Goal: Feedback & Contribution: Submit feedback/report problem

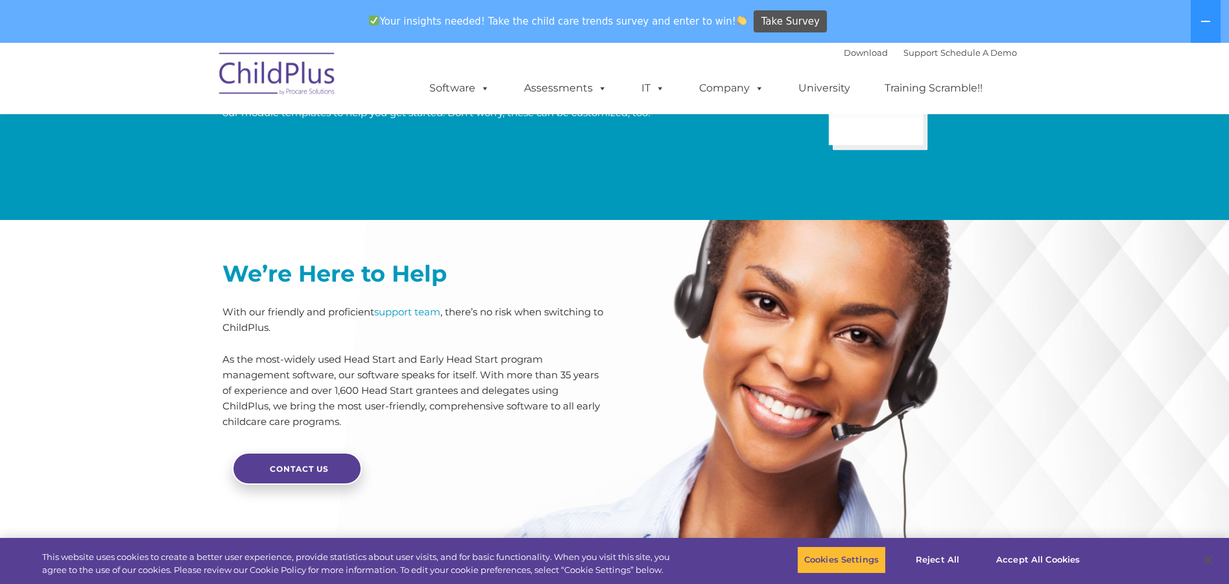
scroll to position [2779, 0]
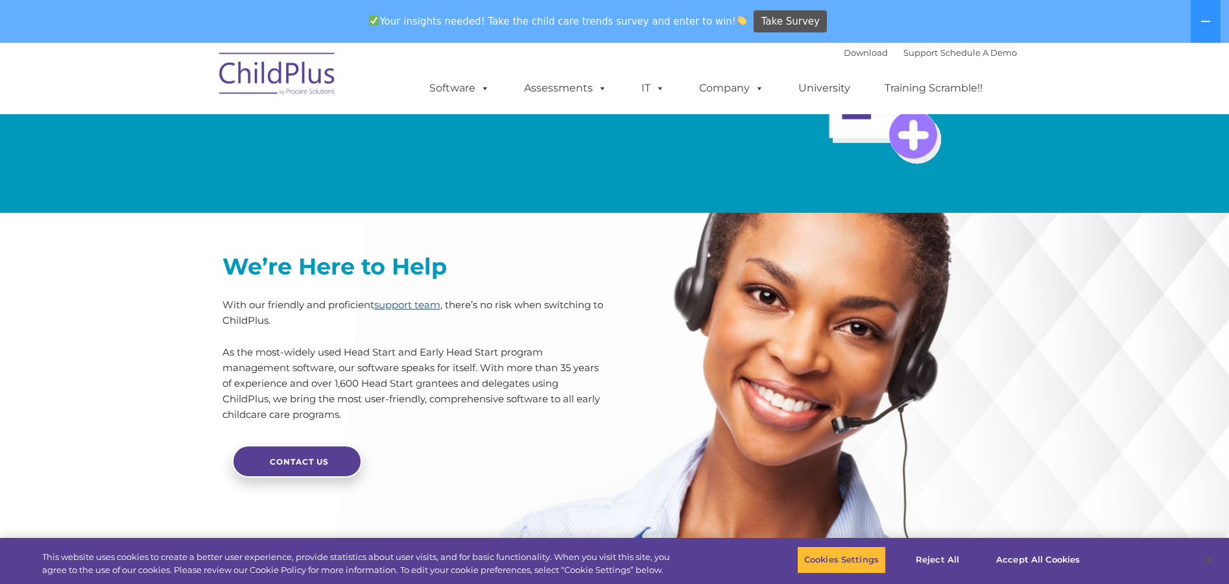
click at [395, 311] on link "support team" at bounding box center [407, 304] width 66 height 12
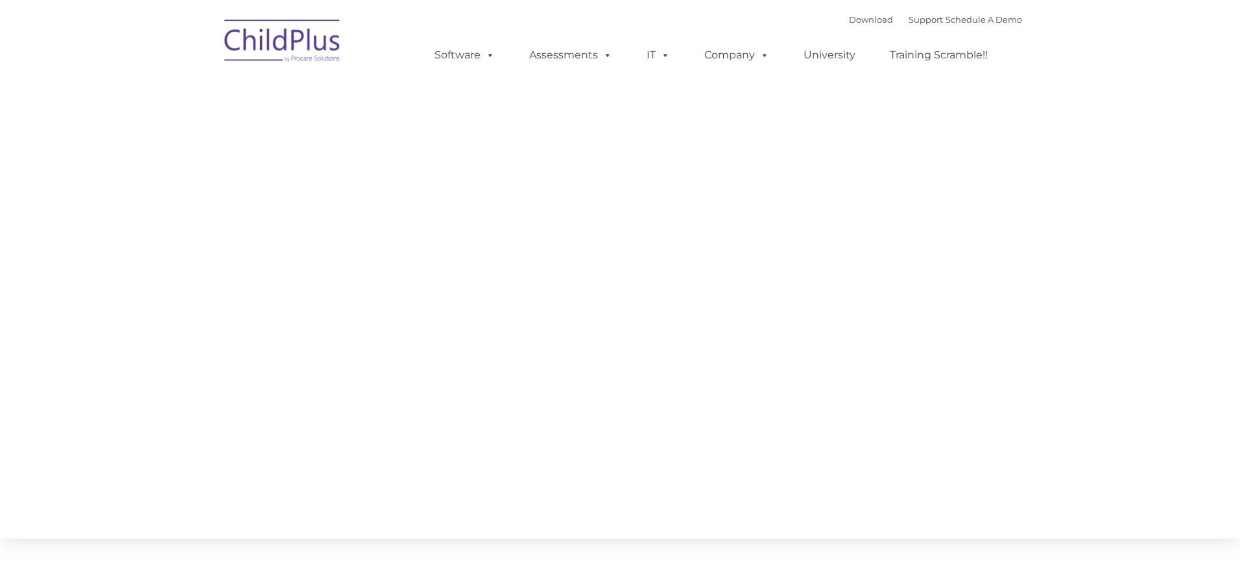
type input ""
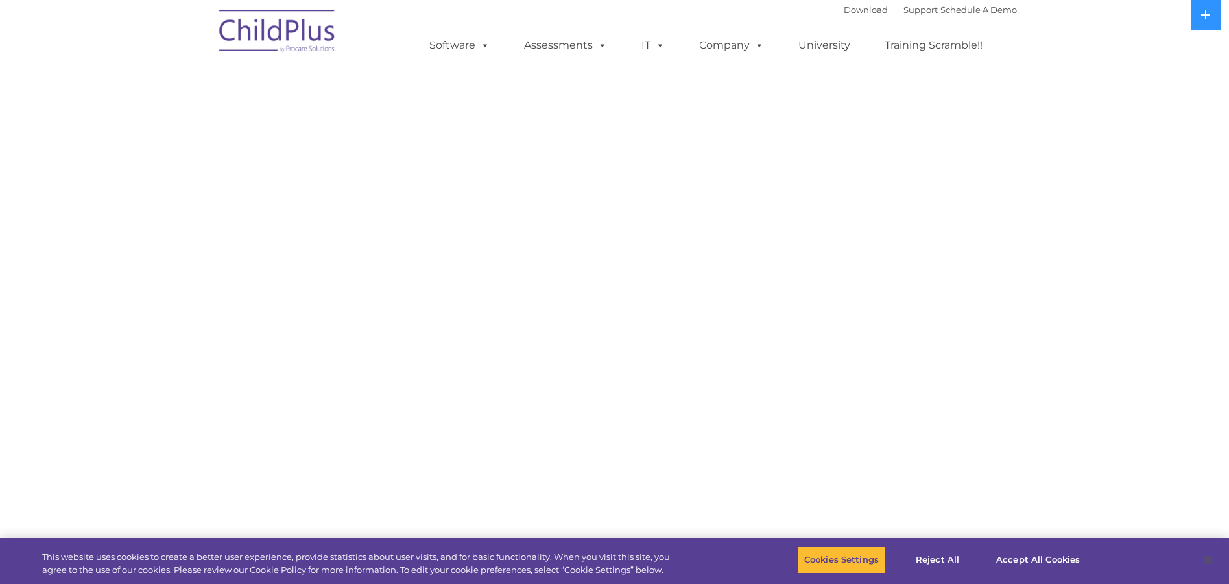
select select "MEDIUM"
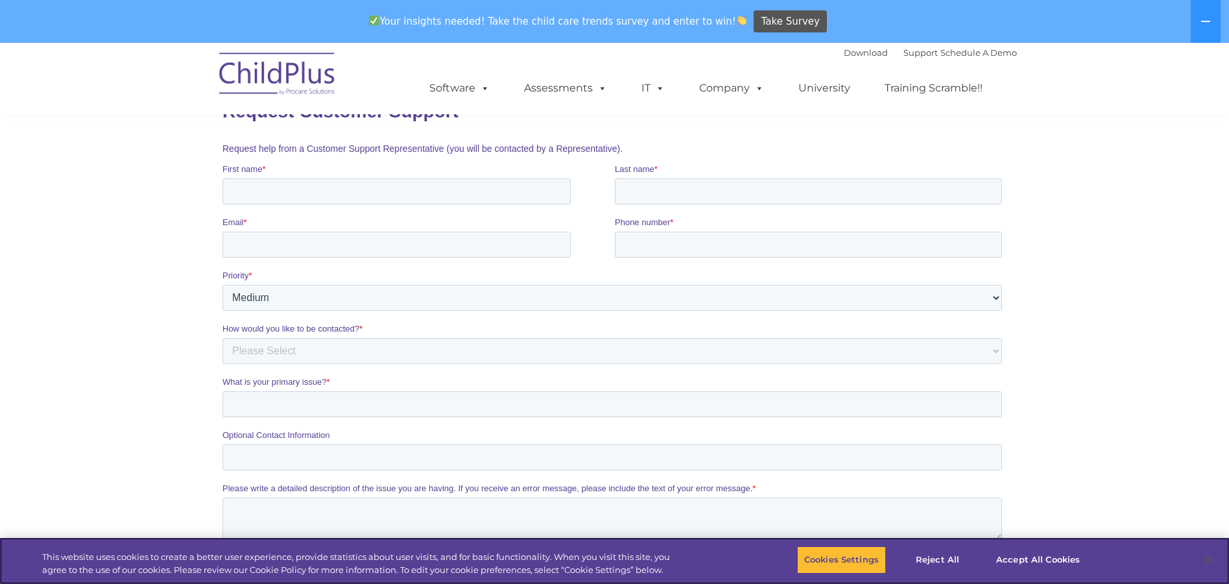
scroll to position [130, 0]
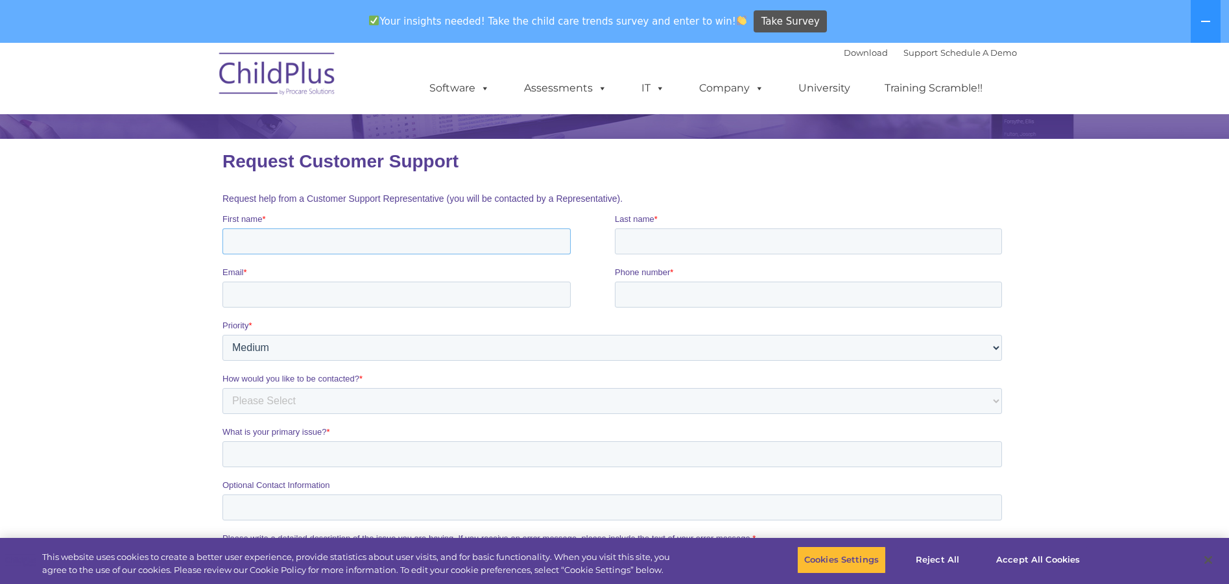
click at [306, 240] on input "First name *" at bounding box center [396, 241] width 348 height 26
type input "Anna"
type input "Williams"
type input "Anber98@yahoo.com"
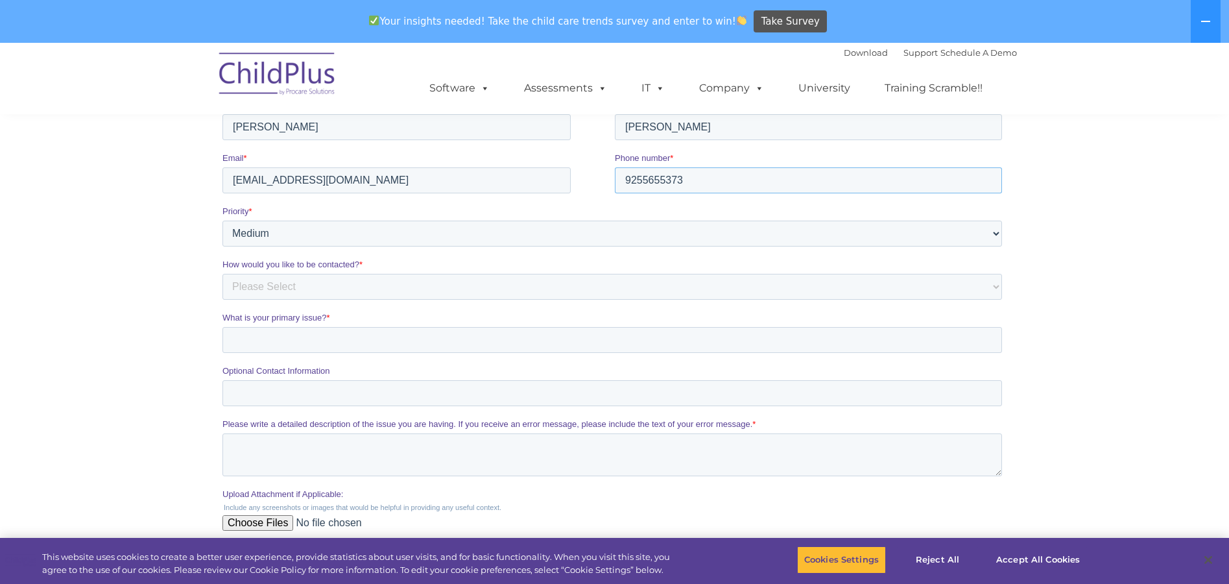
scroll to position [259, 0]
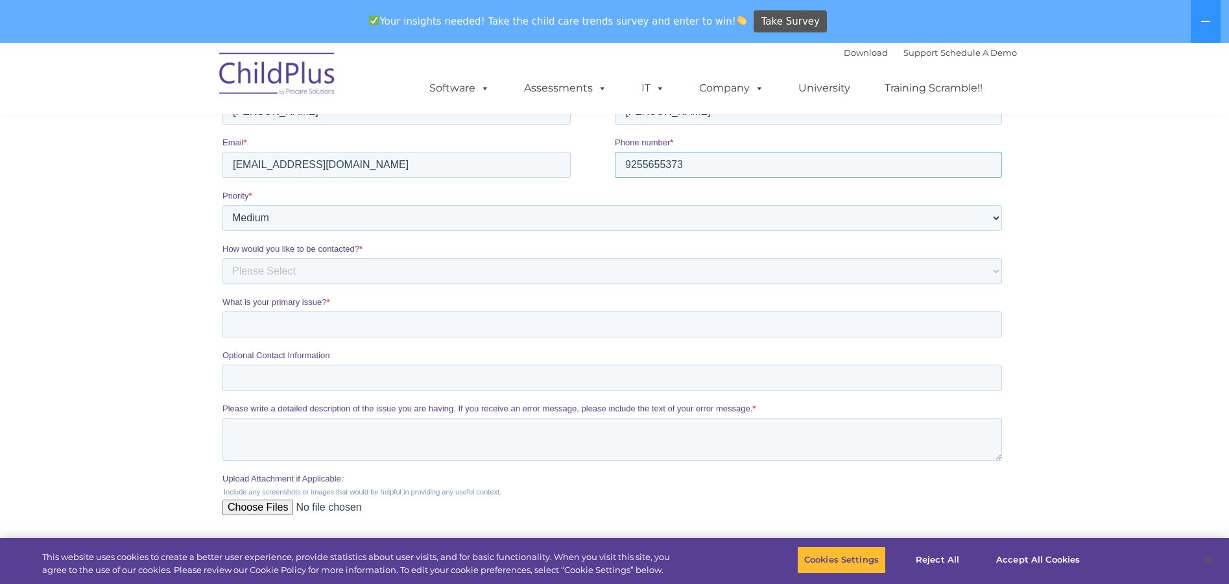
type input "9255655373"
click at [274, 270] on select "Please Select Phone Email" at bounding box center [612, 271] width 780 height 26
select select "Phone"
click at [222, 258] on select "Please Select Phone Email" at bounding box center [612, 271] width 780 height 26
click at [253, 326] on input "What is your primary issue? *" at bounding box center [612, 324] width 780 height 26
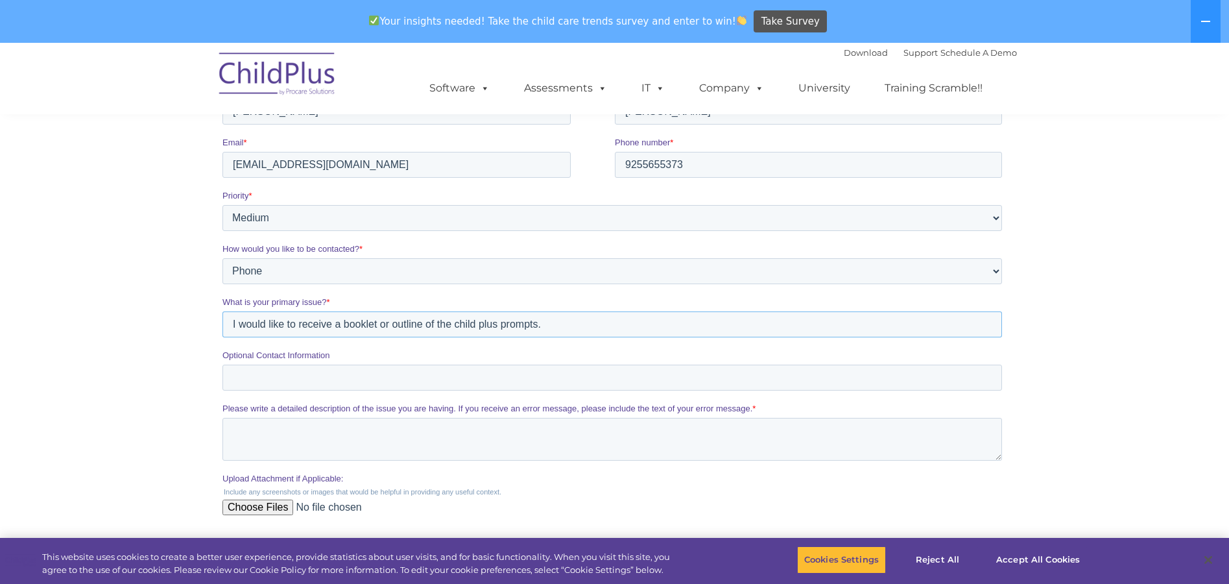
type input "I would like to receive a booklet or outline of the child plus prompts."
click at [239, 370] on input "Optional Contact Information" at bounding box center [612, 378] width 780 height 26
drag, startPoint x: 272, startPoint y: 265, endPoint x: 228, endPoint y: 272, distance: 44.8
click at [228, 272] on select "Please Select Phone Email" at bounding box center [612, 271] width 780 height 26
click at [273, 270] on select "Please Select Phone Email" at bounding box center [612, 271] width 780 height 26
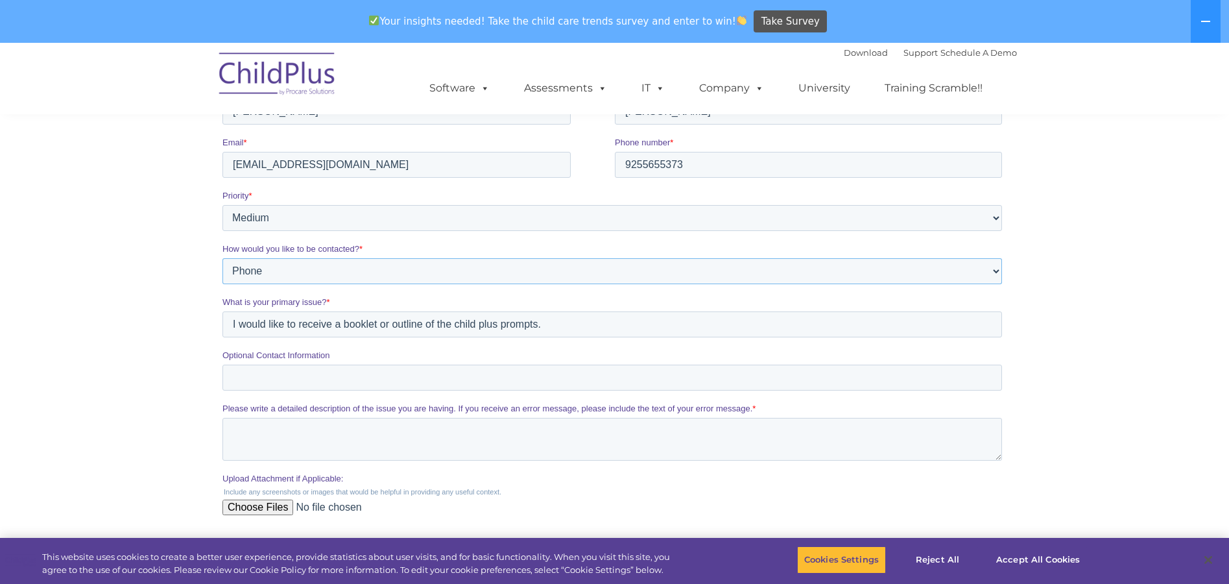
click at [265, 270] on select "Please Select Phone Email" at bounding box center [612, 271] width 780 height 26
click at [243, 250] on span "How would you like to be contacted?" at bounding box center [290, 249] width 137 height 10
click at [243, 258] on select "Please Select Phone Email" at bounding box center [612, 271] width 780 height 26
click at [241, 269] on select "Please Select Phone Email" at bounding box center [612, 271] width 780 height 26
select select "Email"
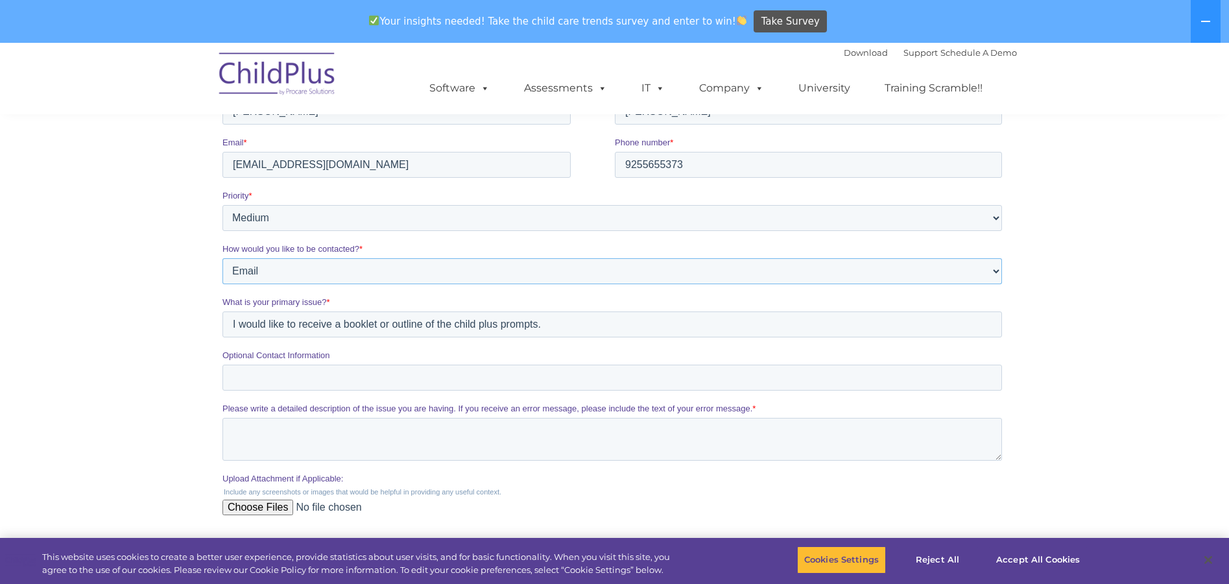
click at [222, 258] on select "Please Select Phone Email" at bounding box center [612, 271] width 780 height 26
click at [238, 381] on input "Optional Contact Information" at bounding box center [612, 378] width 780 height 26
type input "926 565 5373"
click at [230, 429] on textarea "Please write a detailed description of the issue you are having. If you receive…" at bounding box center [612, 439] width 780 height 43
drag, startPoint x: 564, startPoint y: 433, endPoint x: 235, endPoint y: 453, distance: 329.5
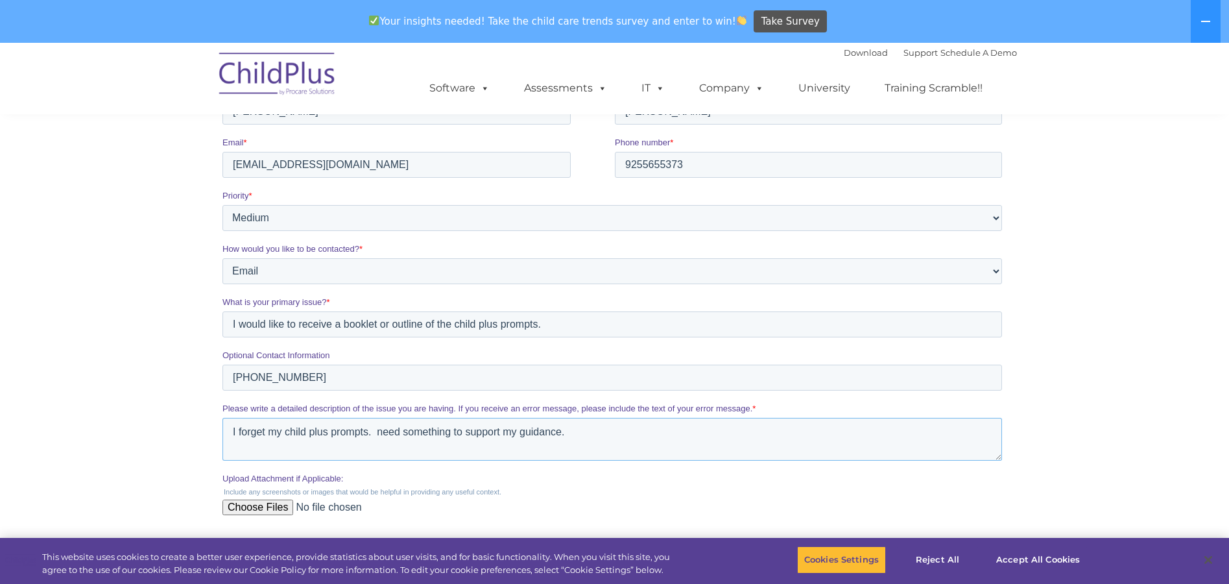
click at [224, 466] on fieldset "Please write a detailed description of the issue you are having. If you receive…" at bounding box center [614, 437] width 785 height 70
click at [372, 433] on textarea "I forget my child plus prompts. need something to support my guidance." at bounding box center [612, 439] width 780 height 43
click at [462, 433] on textarea "I forget my child plus prompts. need something to support my guidance." at bounding box center [612, 439] width 780 height 43
drag, startPoint x: 601, startPoint y: 432, endPoint x: 610, endPoint y: 435, distance: 9.0
click at [602, 432] on textarea "I forget my child plus prompts. need something out lined to support my guidance." at bounding box center [612, 439] width 780 height 43
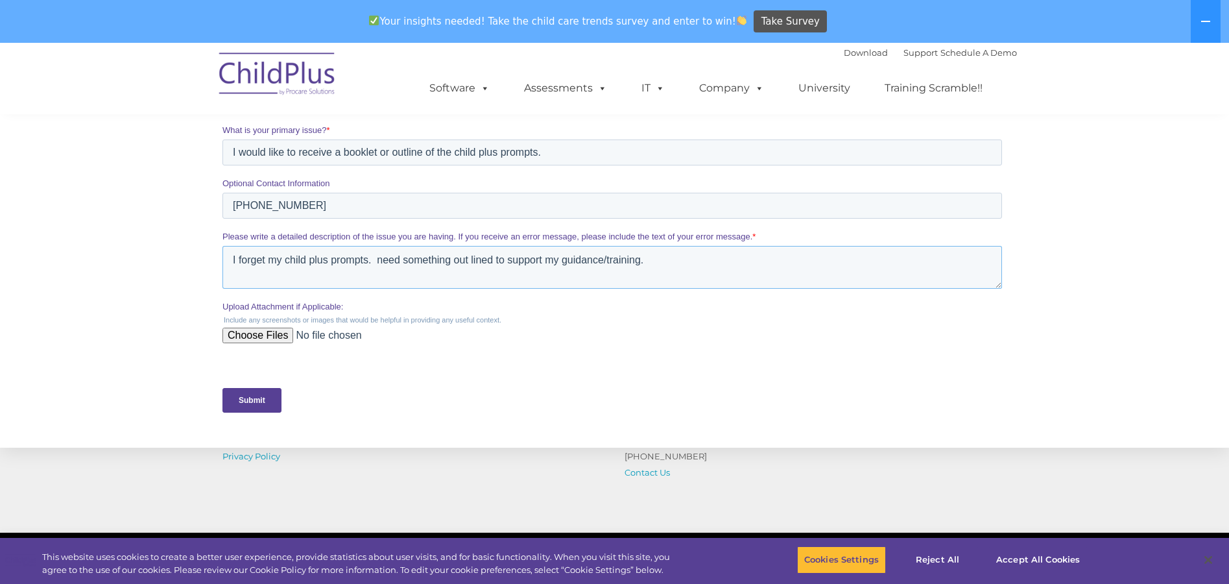
scroll to position [454, 0]
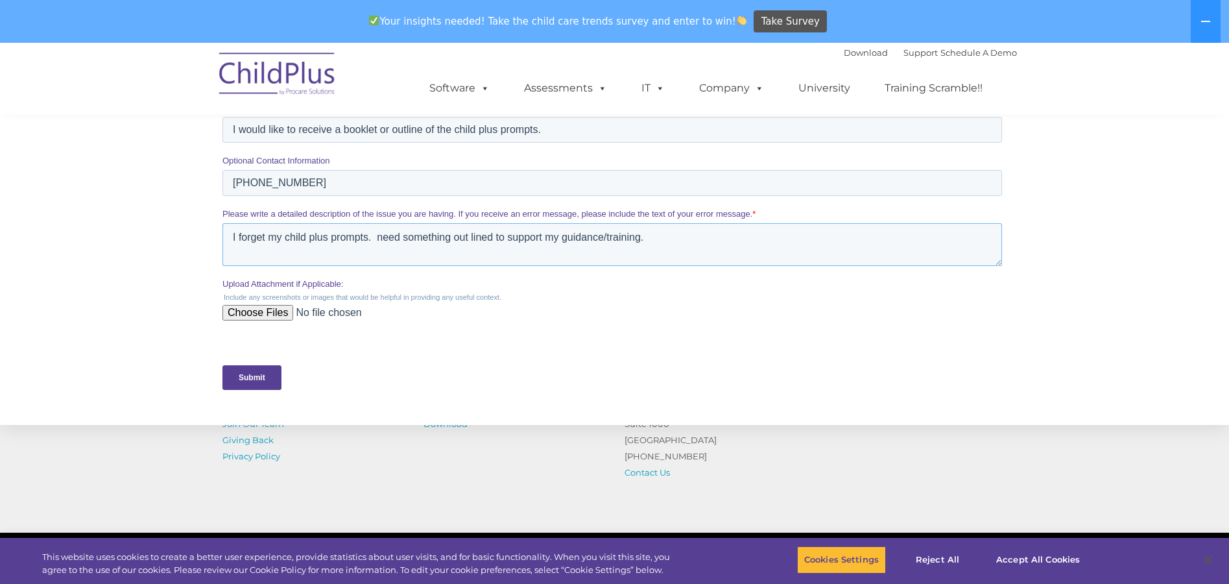
type textarea "I forget my child plus prompts. need something out lined to support my guidance…"
click at [243, 379] on input "Submit" at bounding box center [251, 377] width 59 height 25
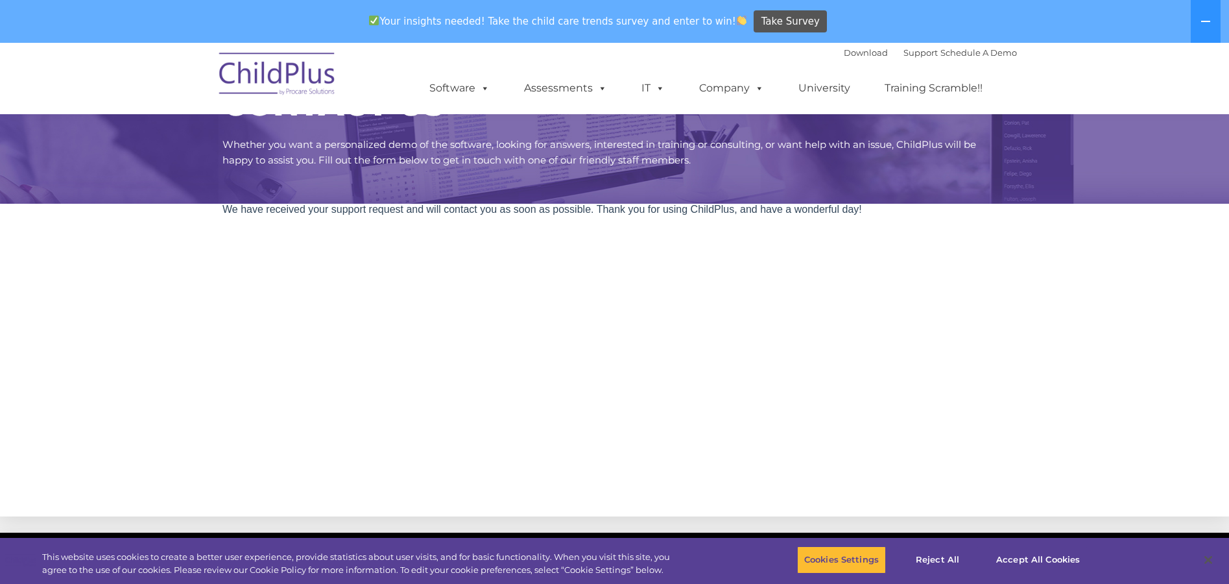
scroll to position [0, 0]
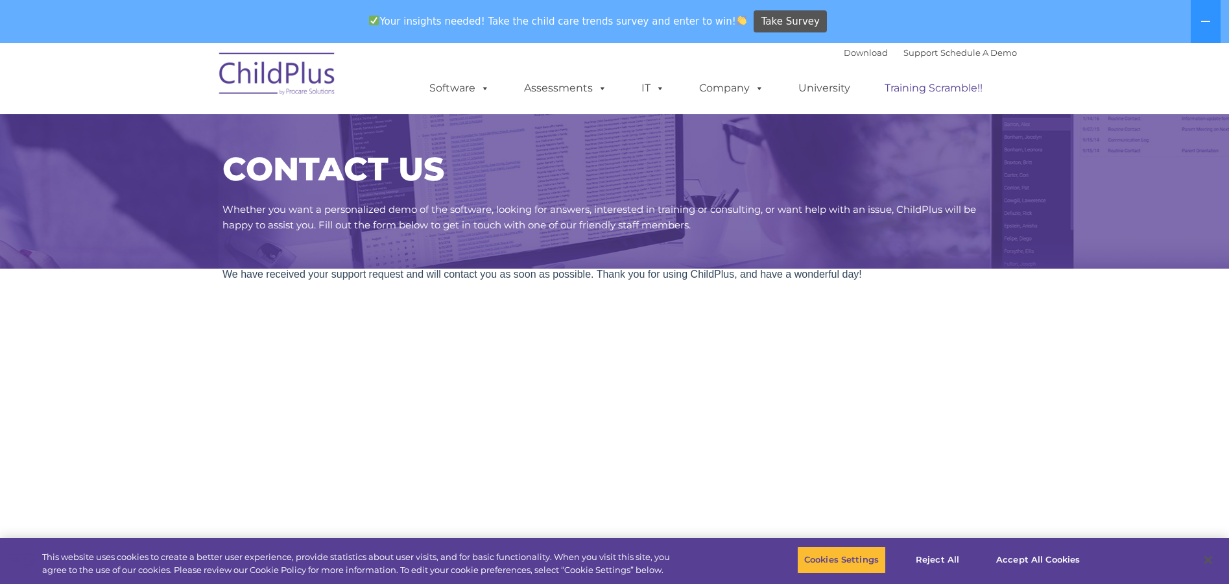
click at [938, 86] on link "Training Scramble!!" at bounding box center [934, 88] width 124 height 26
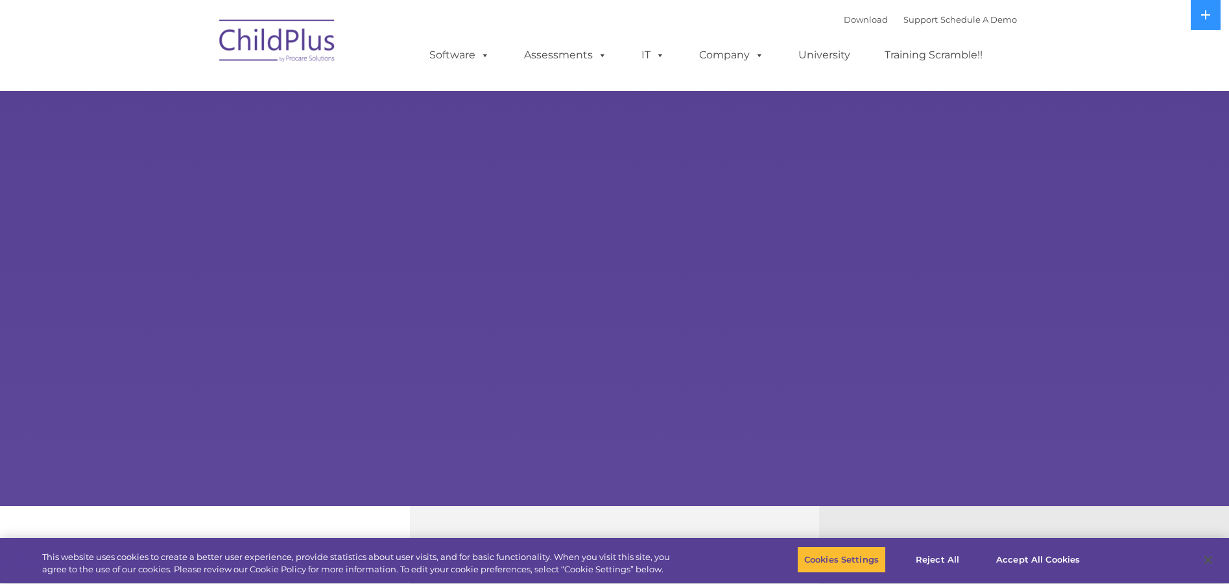
select select "MEDIUM"
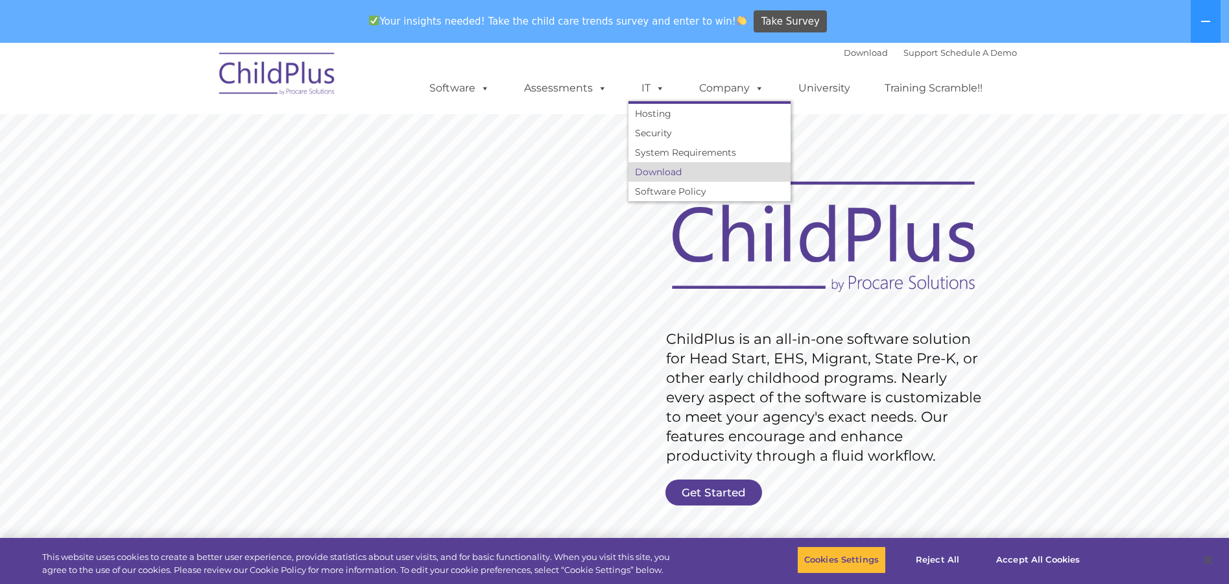
click at [649, 171] on link "Download" at bounding box center [710, 171] width 162 height 19
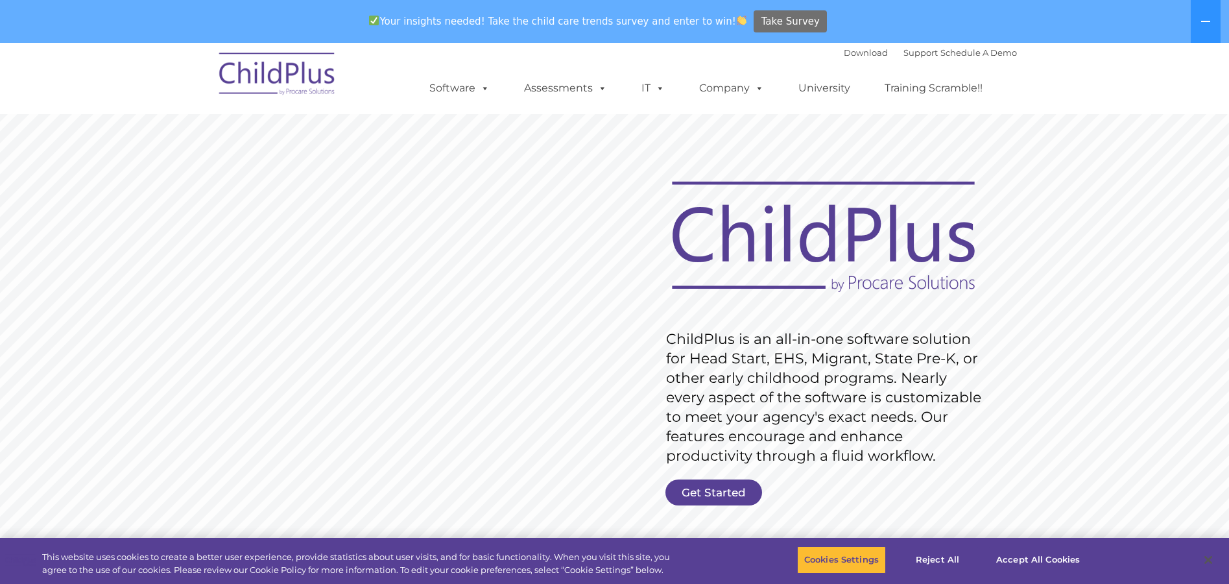
click at [761, 16] on span "Take Survey" at bounding box center [790, 21] width 58 height 23
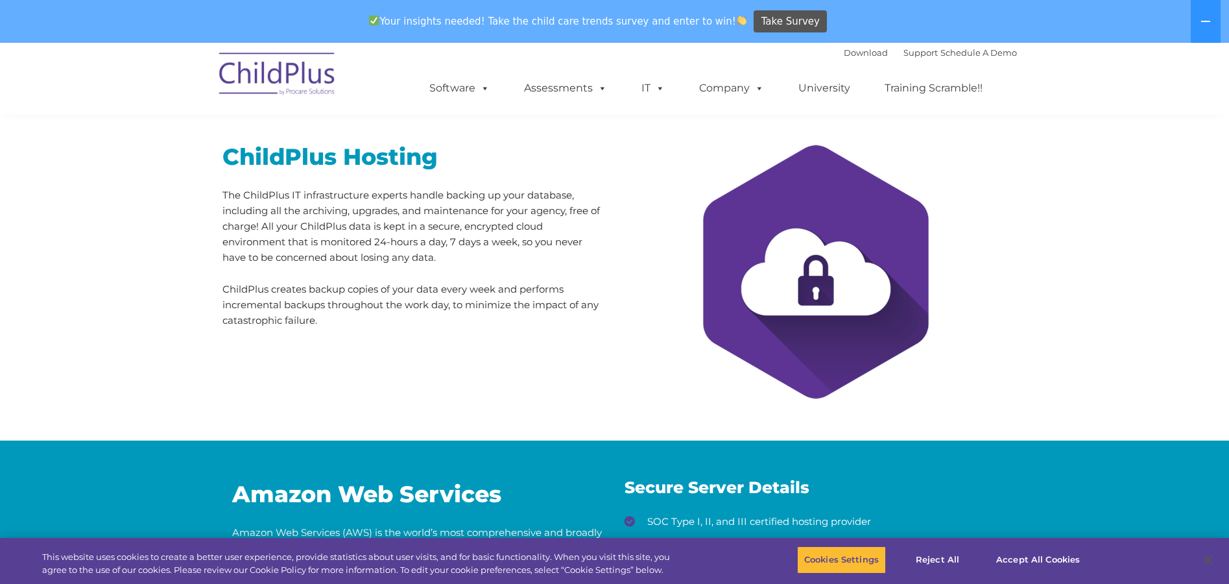
scroll to position [130, 0]
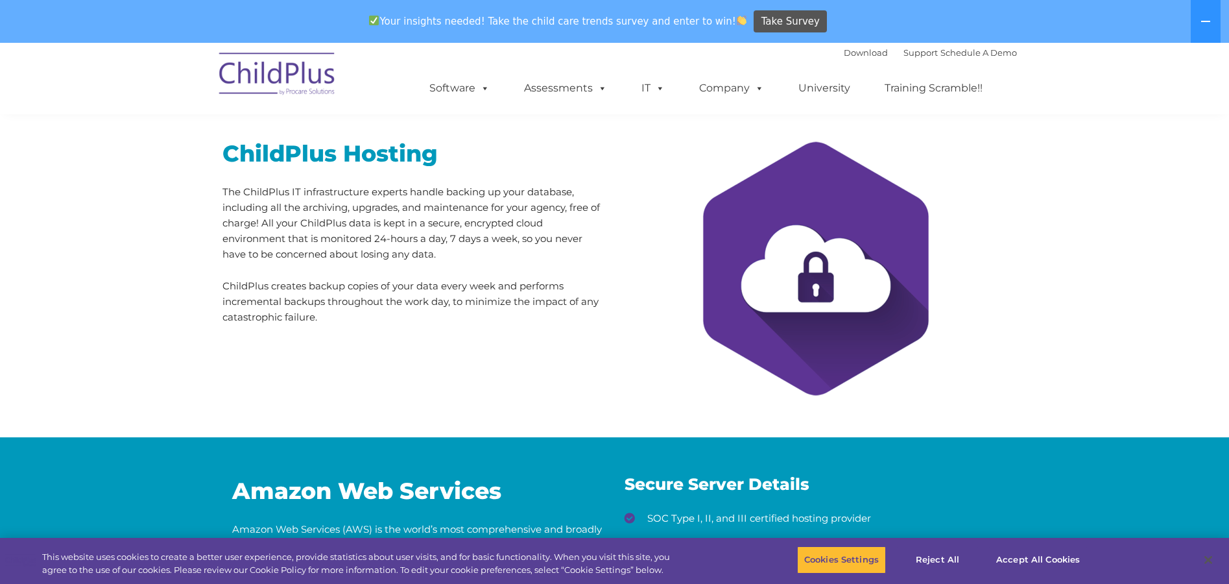
click at [816, 283] on img at bounding box center [816, 269] width 292 height 292
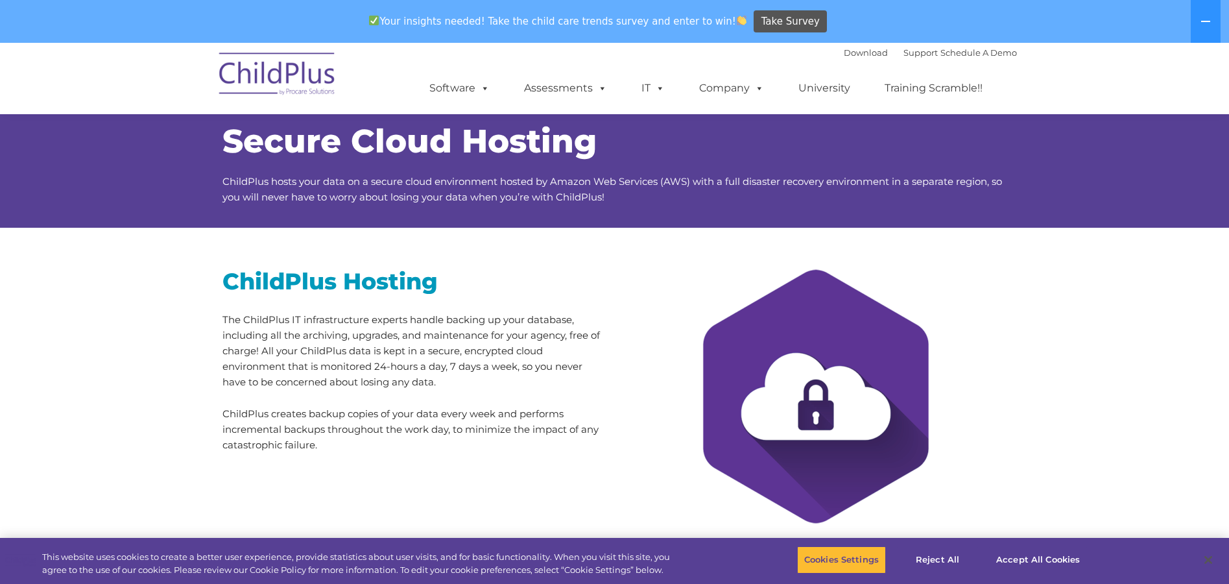
scroll to position [0, 0]
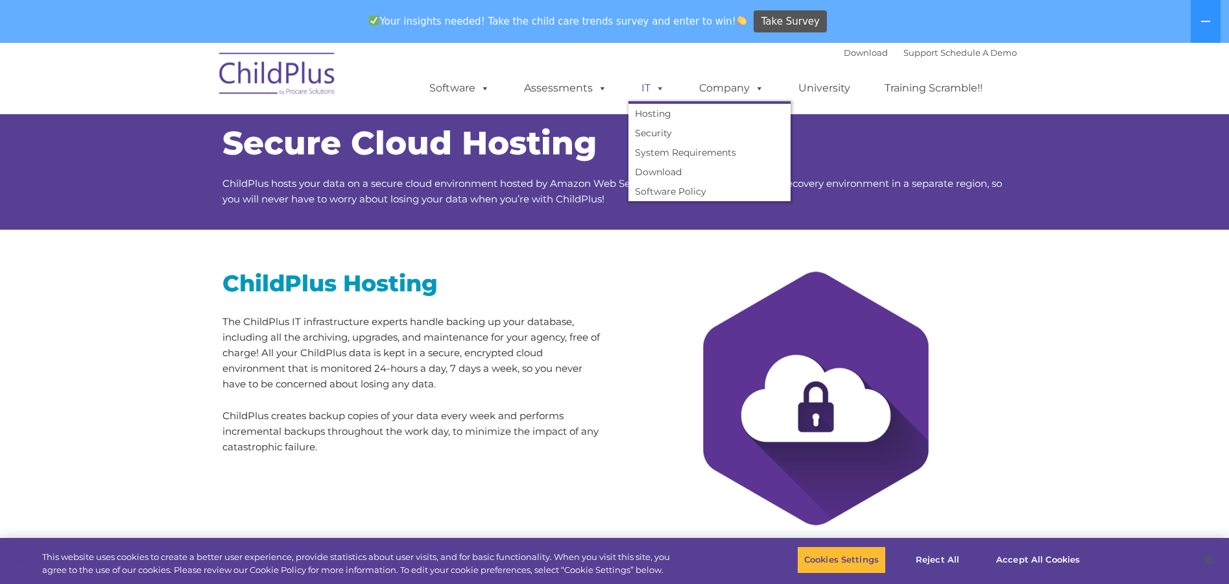
click at [649, 89] on link "IT" at bounding box center [653, 88] width 49 height 26
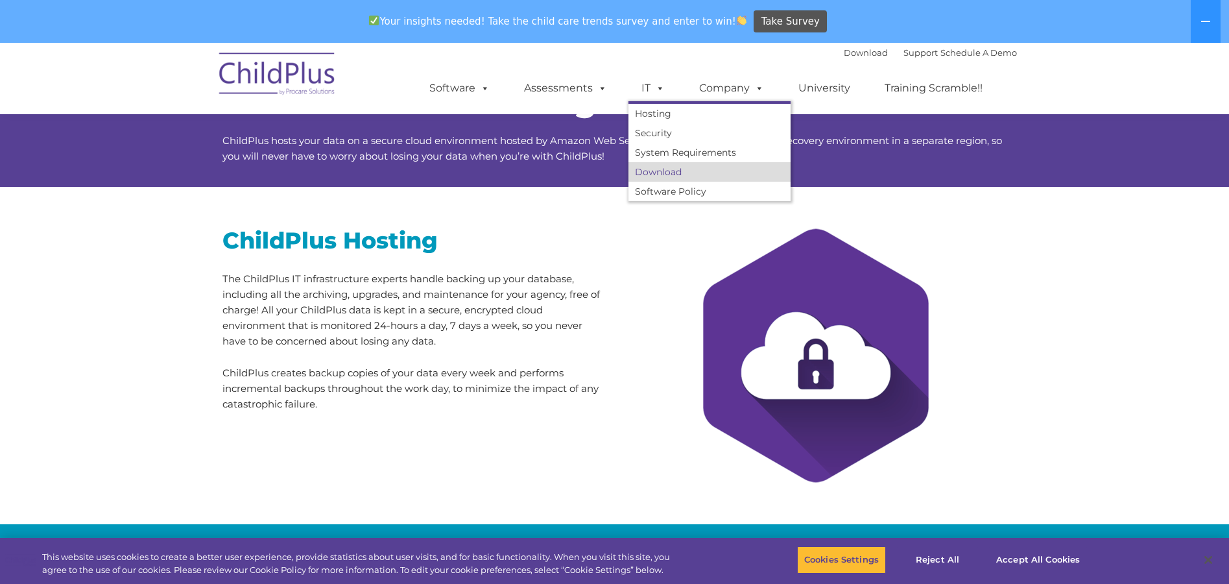
click at [669, 178] on link "Download" at bounding box center [710, 171] width 162 height 19
